Goal: Transaction & Acquisition: Book appointment/travel/reservation

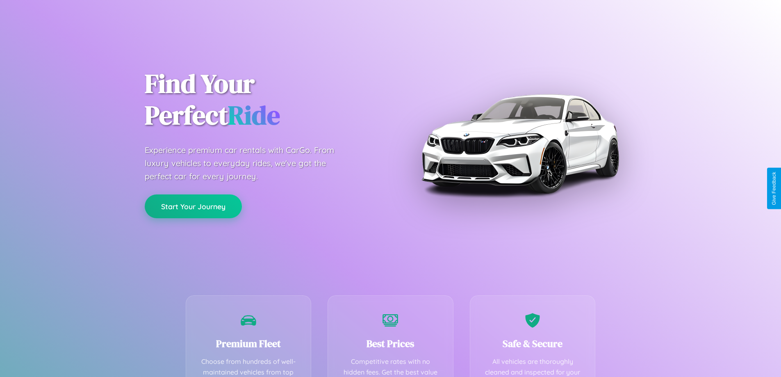
click at [193, 206] on button "Start Your Journey" at bounding box center [193, 206] width 97 height 24
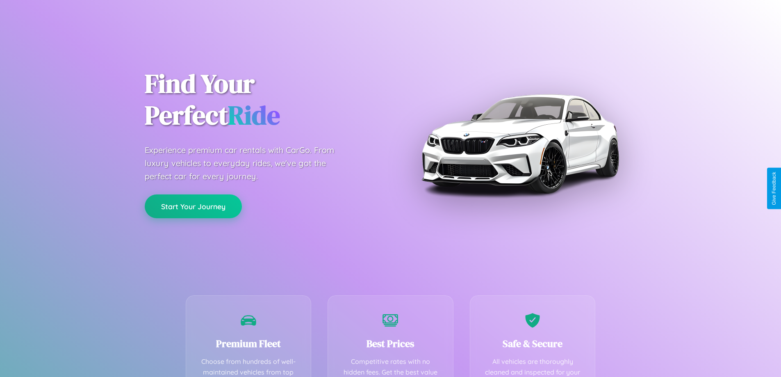
click at [193, 206] on button "Start Your Journey" at bounding box center [193, 206] width 97 height 24
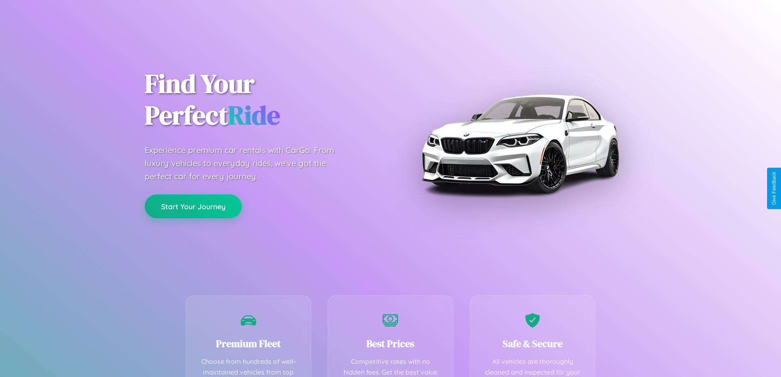
click at [193, 206] on button "Start Your Journey" at bounding box center [193, 206] width 97 height 24
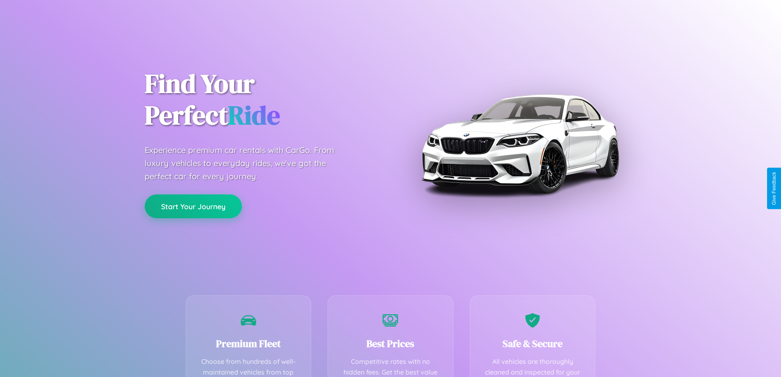
click at [193, 206] on button "Start Your Journey" at bounding box center [193, 206] width 97 height 24
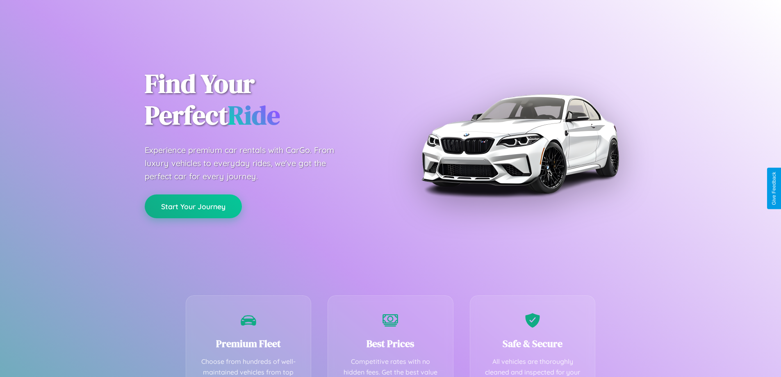
click at [193, 206] on button "Start Your Journey" at bounding box center [193, 206] width 97 height 24
